Goal: Understand process/instructions: Learn how to perform a task or action

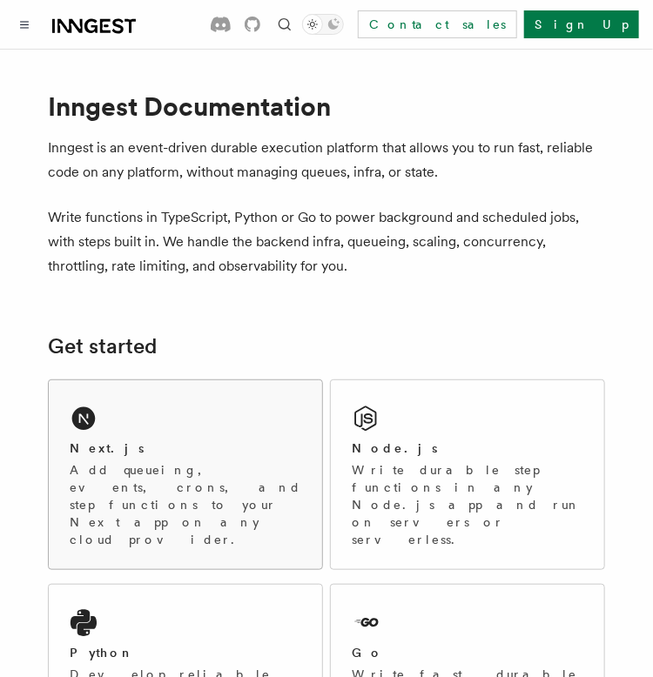
click at [148, 446] on div "Next.js" at bounding box center [185, 448] width 231 height 18
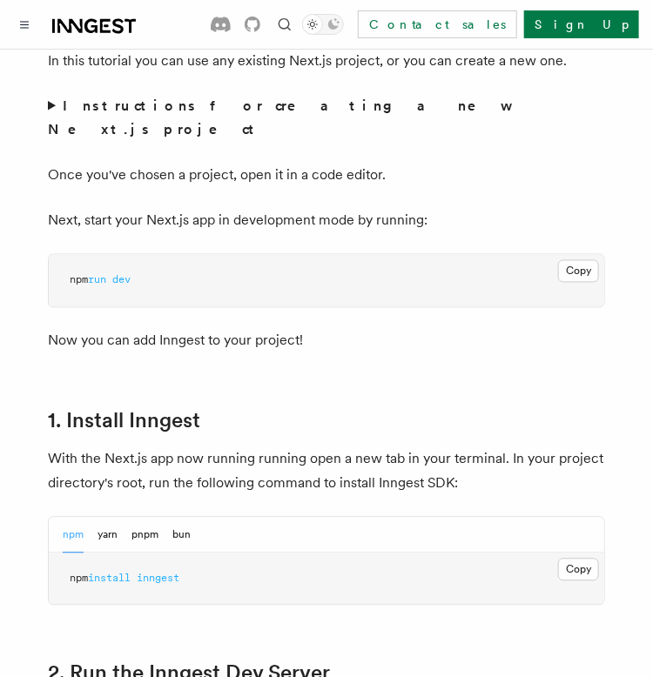
scroll to position [870, 0]
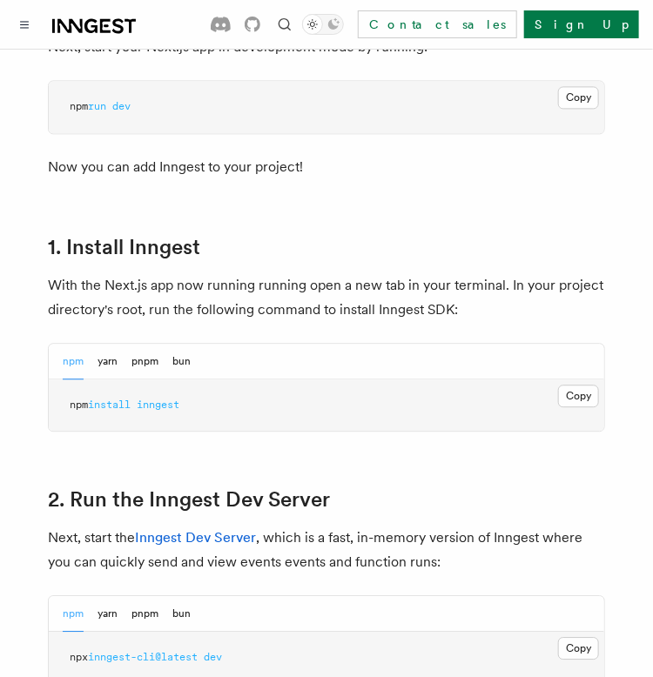
drag, startPoint x: 578, startPoint y: 624, endPoint x: 577, endPoint y: 599, distance: 25.3
click at [578, 637] on button "Copy Copied" at bounding box center [578, 648] width 41 height 23
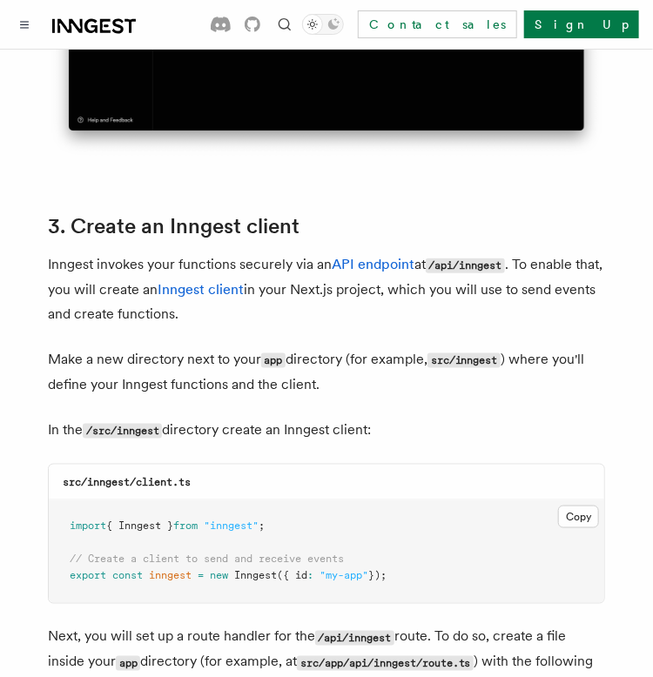
scroll to position [2002, 0]
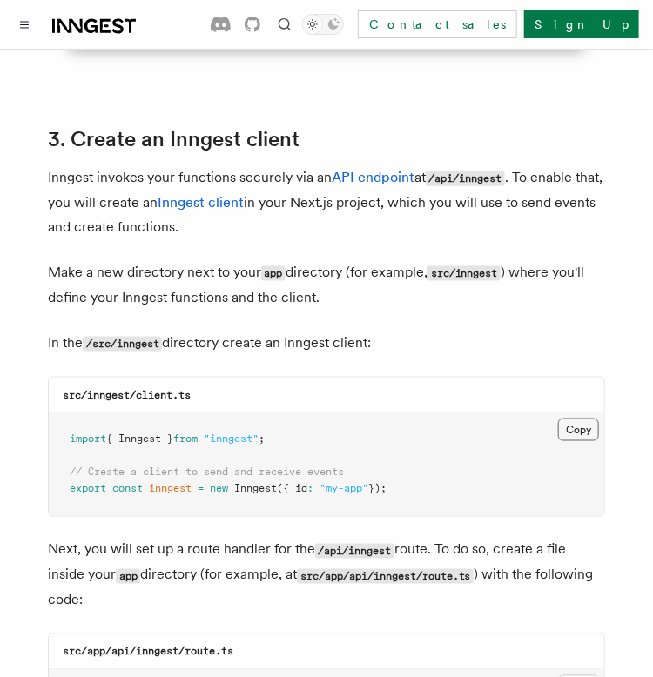
click at [584, 419] on button "Copy Copied" at bounding box center [578, 430] width 41 height 23
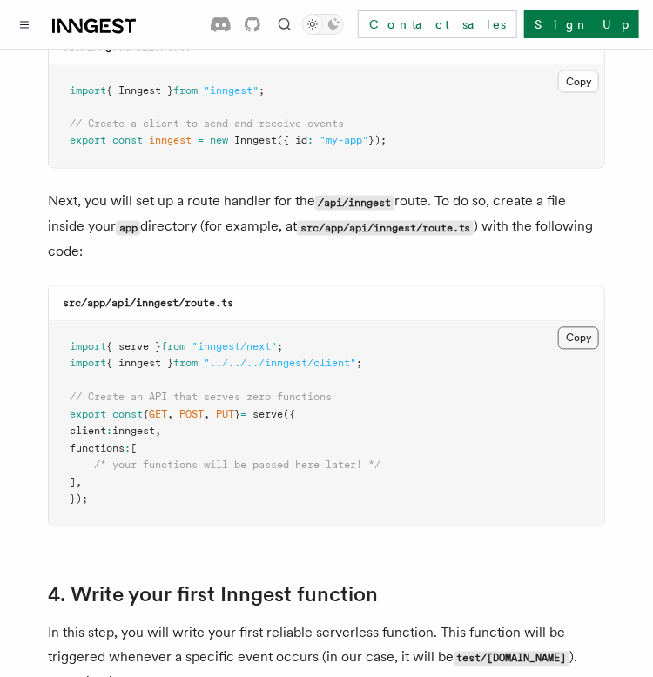
click at [579, 327] on button "Copy Copied" at bounding box center [578, 338] width 41 height 23
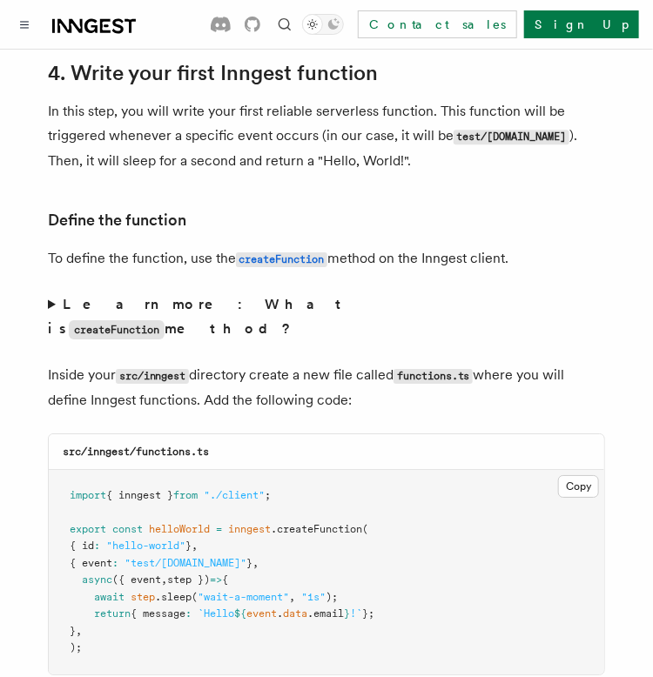
scroll to position [3046, 0]
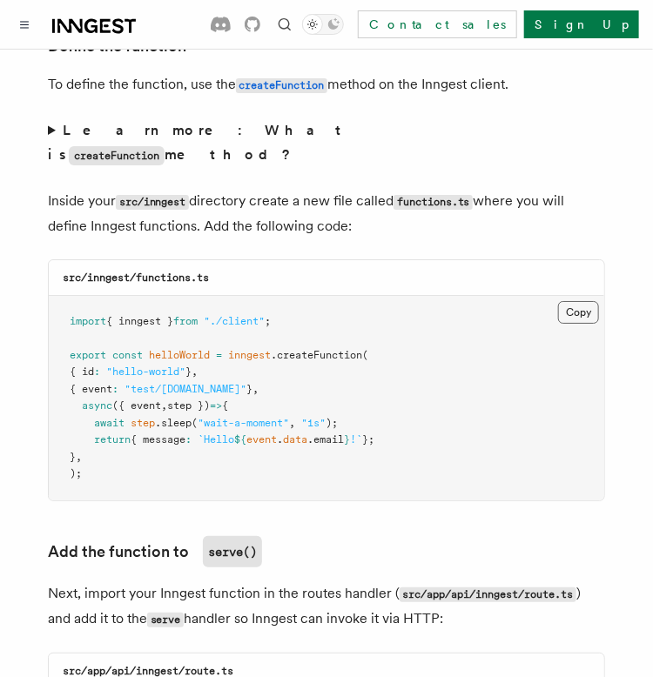
click at [578, 301] on button "Copy Copied" at bounding box center [578, 312] width 41 height 23
